Goal: Find specific page/section: Find specific page/section

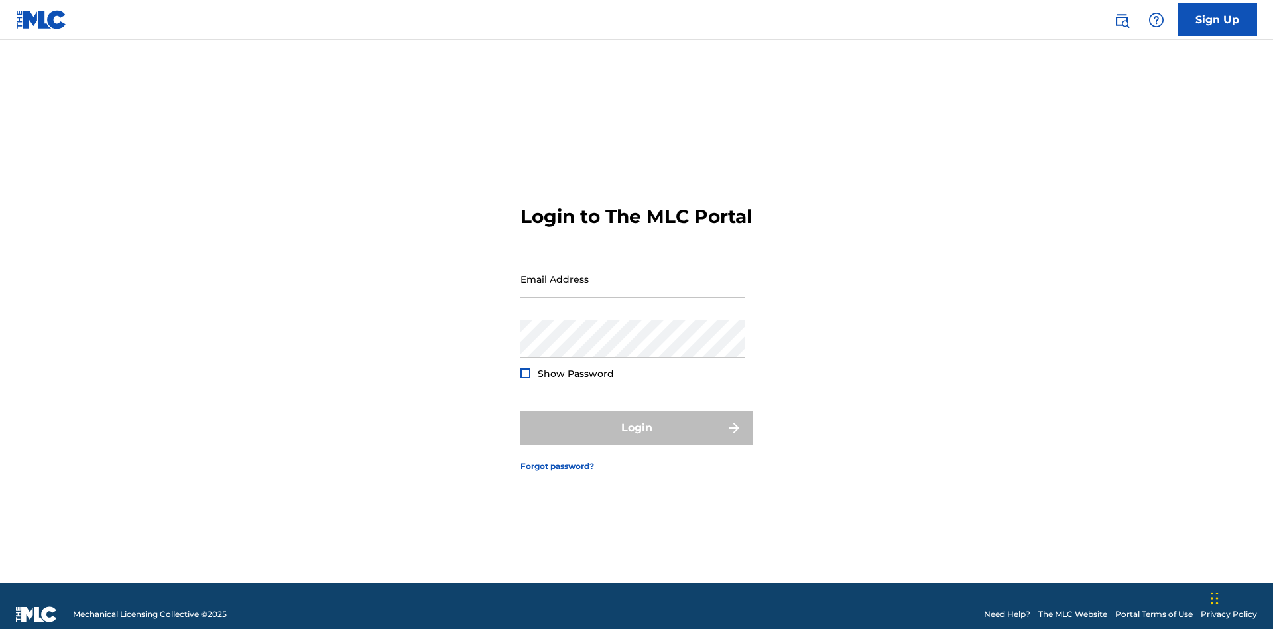
scroll to position [17, 0]
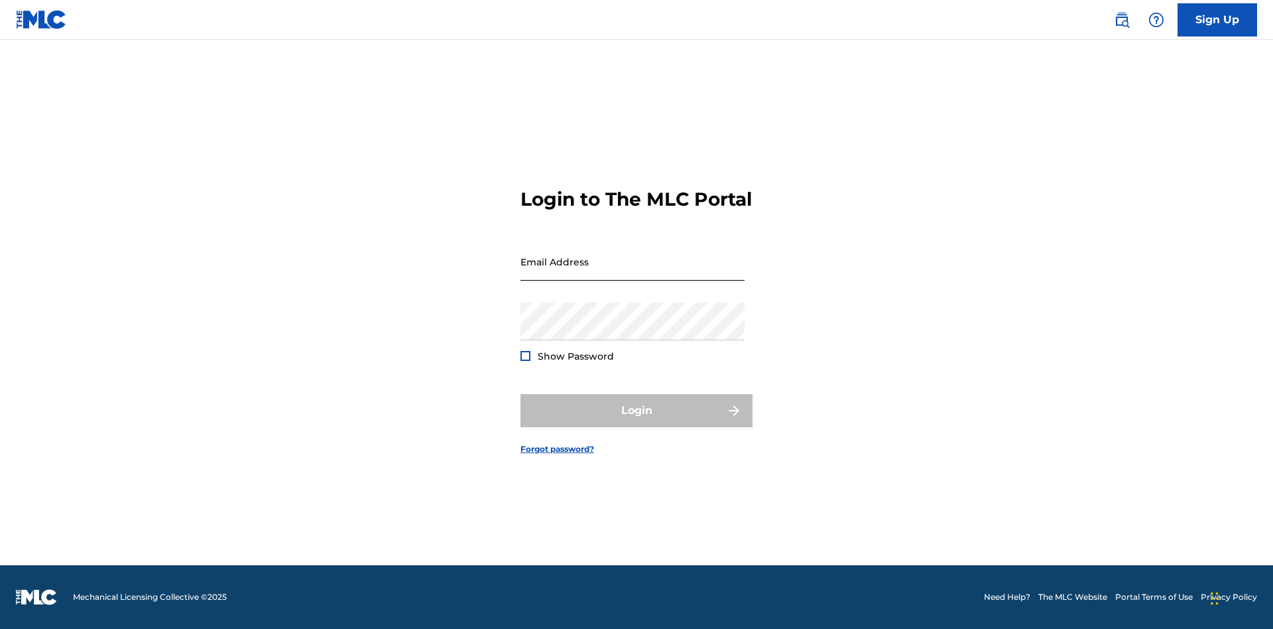
click at [633, 273] on input "Email Address" at bounding box center [633, 262] width 224 height 38
type input "[EMAIL_ADDRESS][DOMAIN_NAME]"
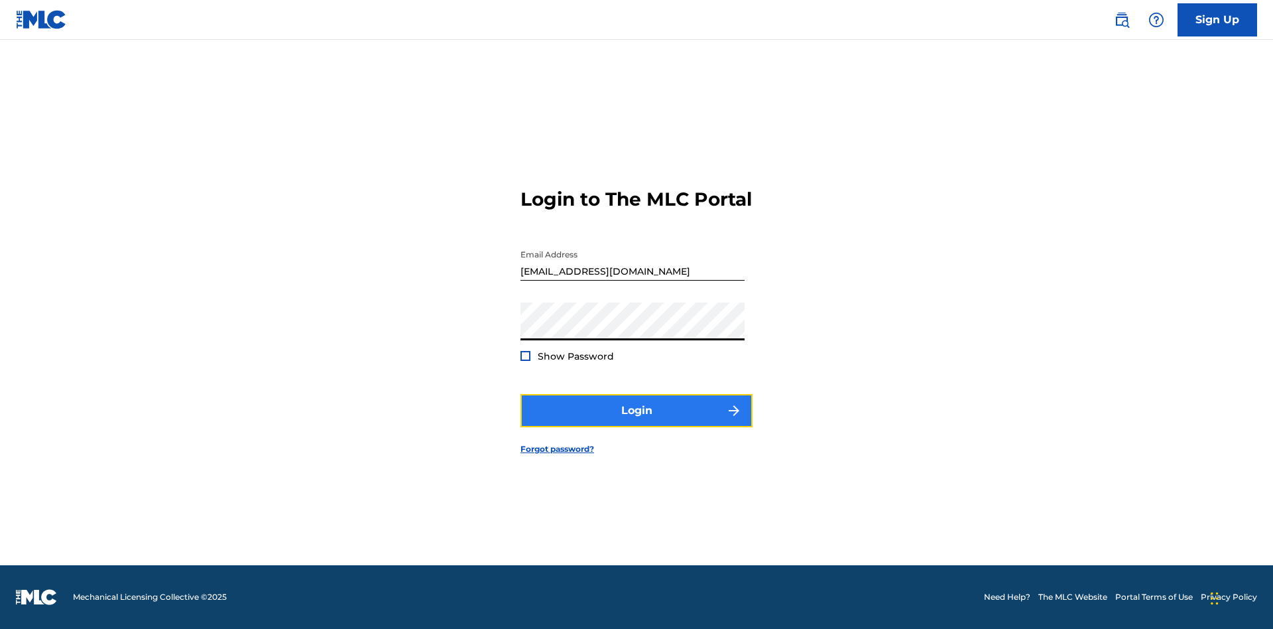
click at [637, 422] on button "Login" at bounding box center [637, 410] width 232 height 33
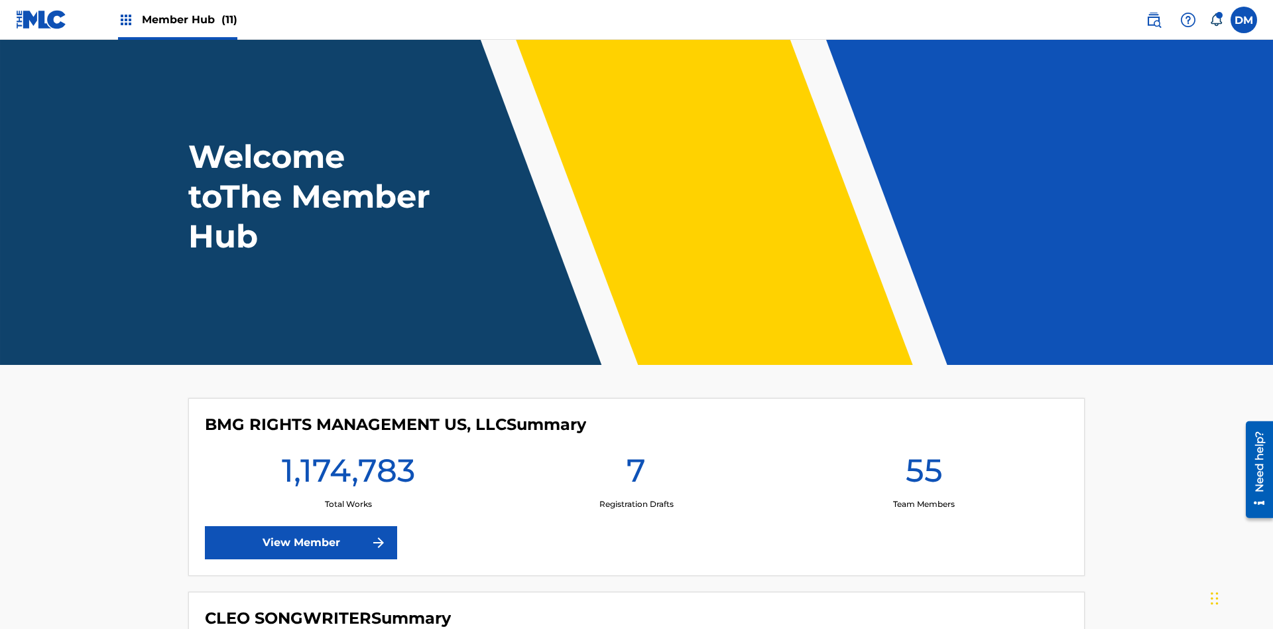
click at [189, 19] on span "Member Hub (11)" at bounding box center [190, 19] width 96 height 15
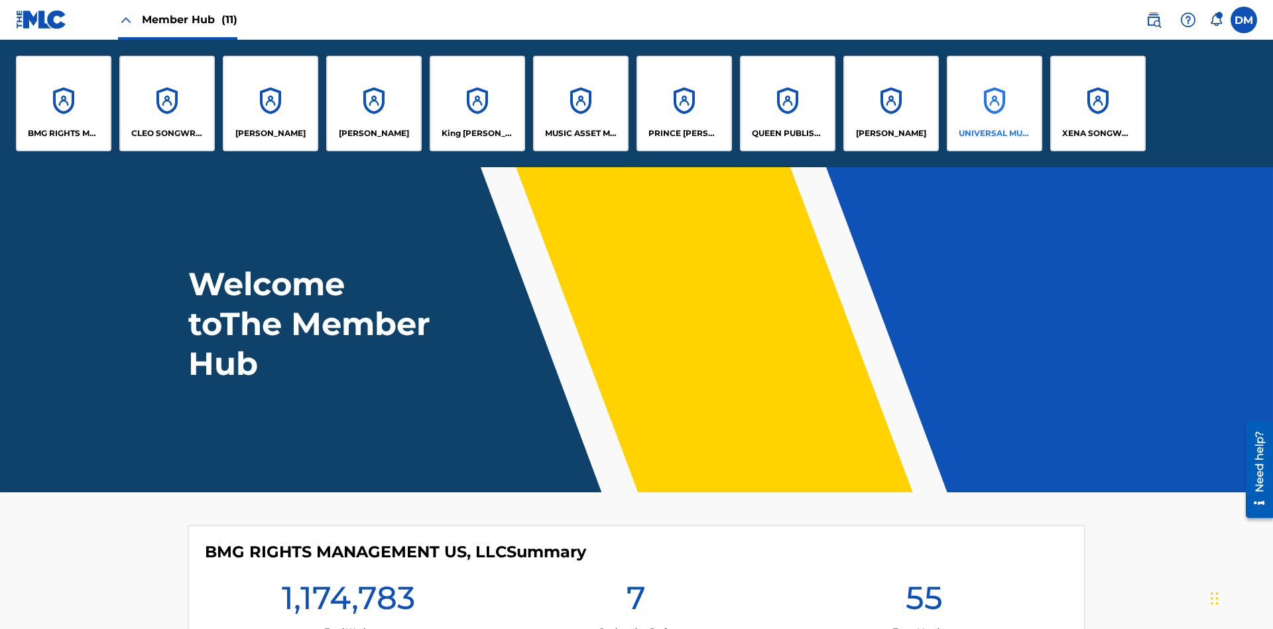
click at [994, 133] on p "UNIVERSAL MUSIC PUB GROUP" at bounding box center [995, 133] width 72 height 12
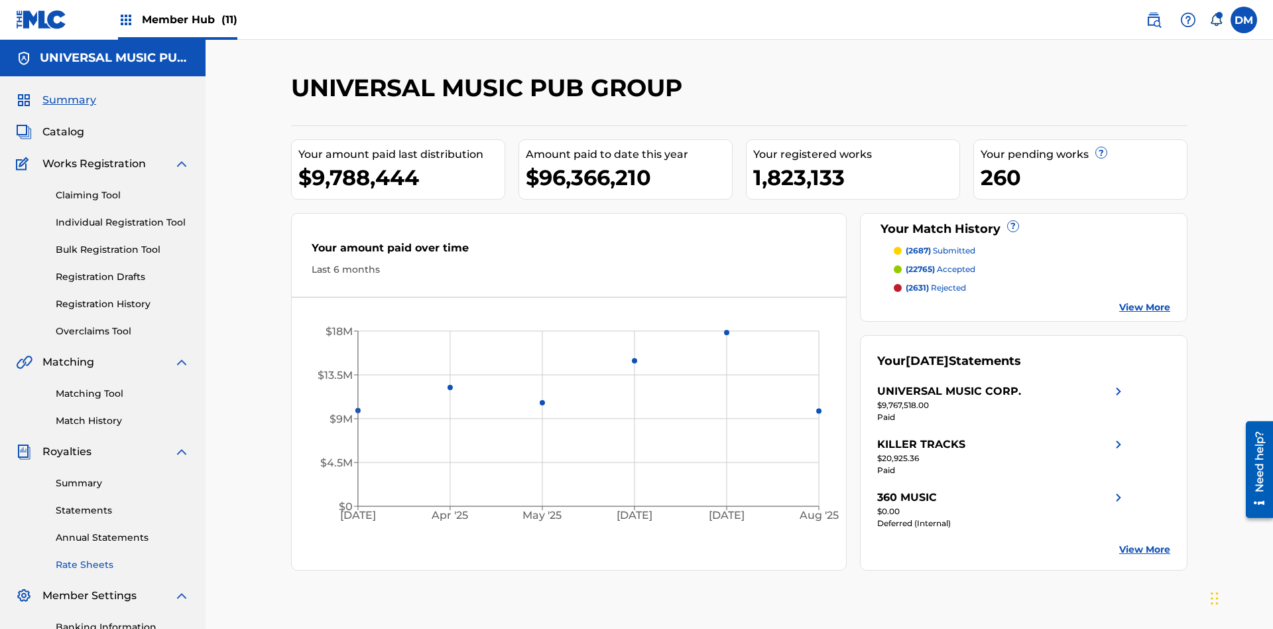
click at [123, 558] on link "Rate Sheets" at bounding box center [123, 565] width 134 height 14
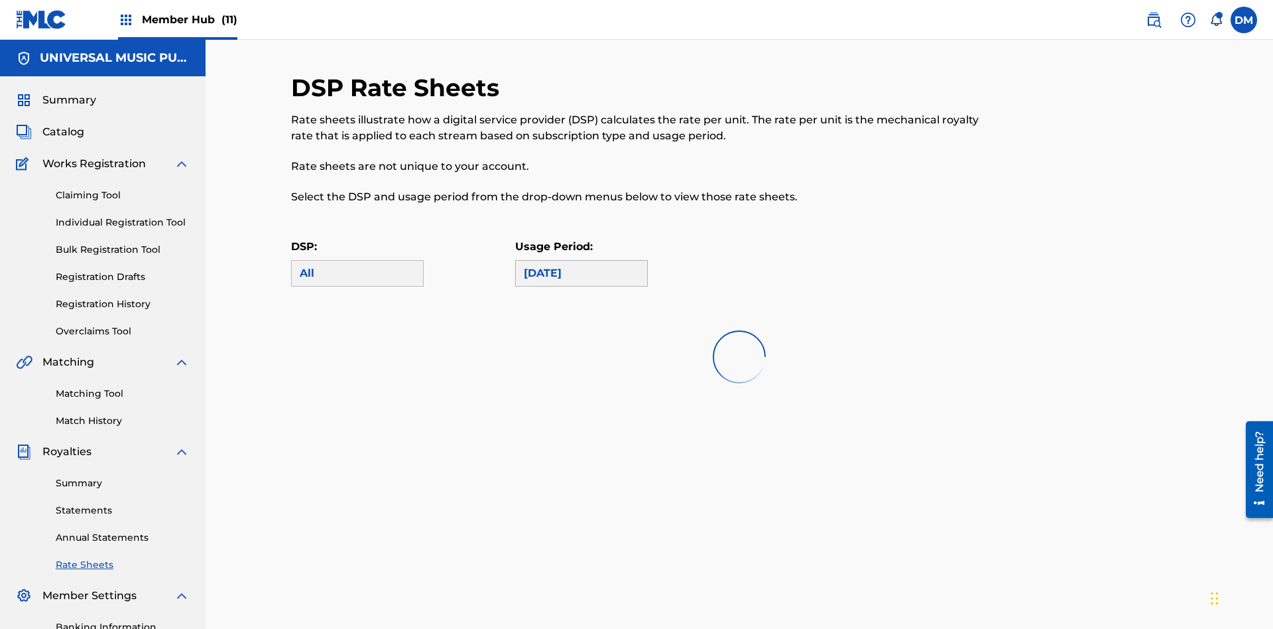
click at [582, 265] on div "[DATE]" at bounding box center [581, 273] width 115 height 16
click at [357, 265] on div "All" at bounding box center [357, 273] width 115 height 16
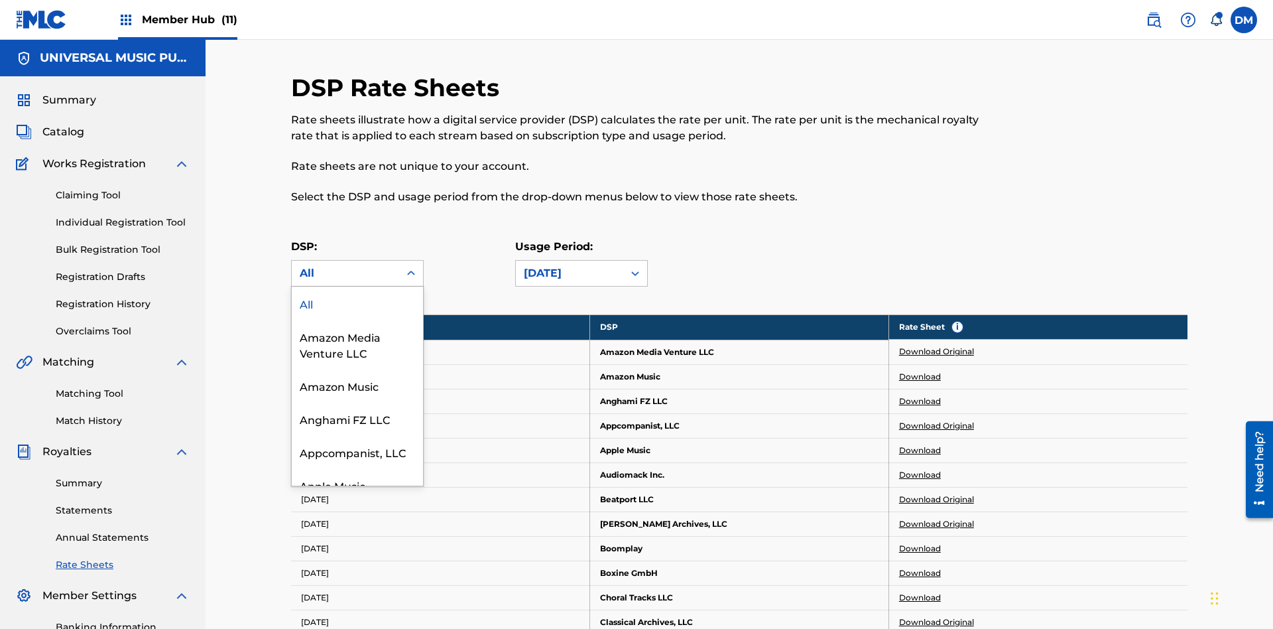
click at [357, 535] on div "Beatport LLC" at bounding box center [357, 551] width 131 height 33
